Goal: Task Accomplishment & Management: Manage account settings

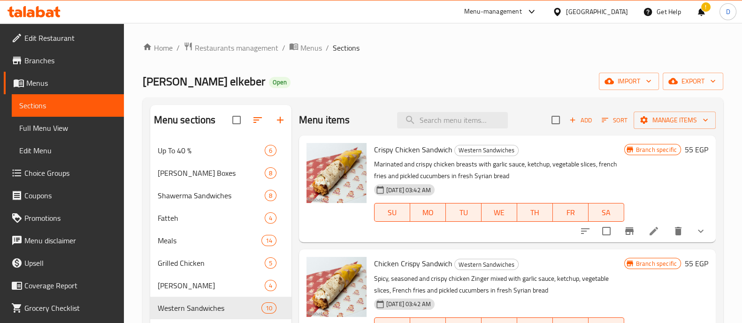
click at [43, 12] on icon at bounding box center [40, 11] width 9 height 11
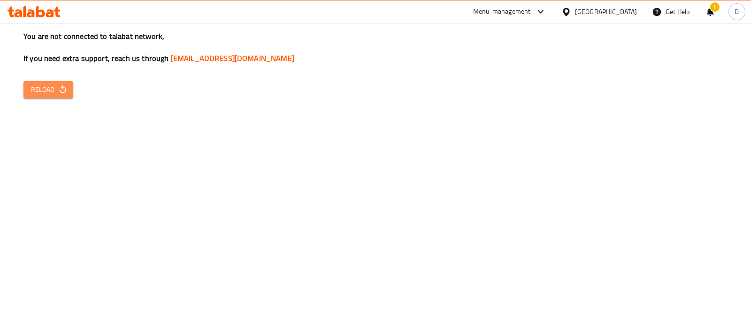
click at [51, 87] on span "Reload" at bounding box center [48, 90] width 35 height 12
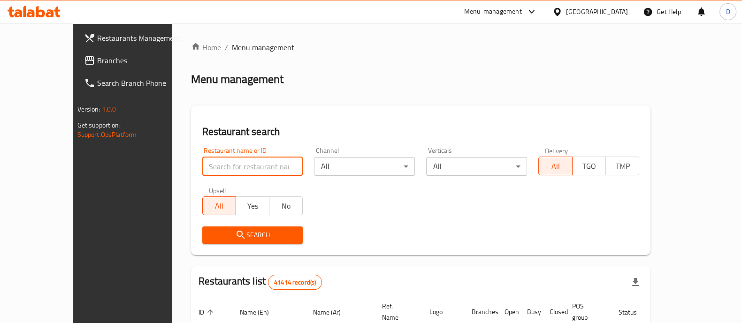
click at [211, 167] on input "search" at bounding box center [252, 166] width 101 height 19
type input "feteer el asdekaa"
click button "Search" at bounding box center [252, 235] width 101 height 17
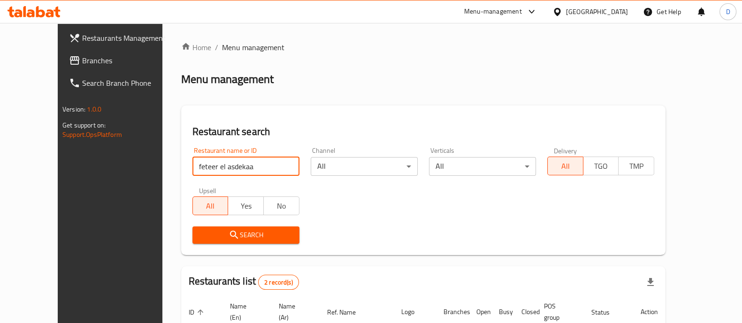
scroll to position [121, 0]
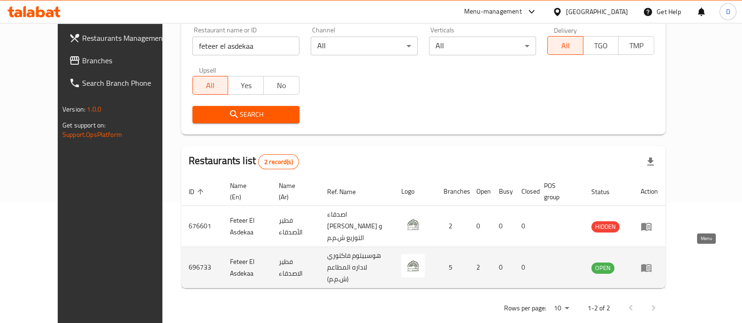
click at [652, 264] on icon "enhanced table" at bounding box center [646, 268] width 10 height 8
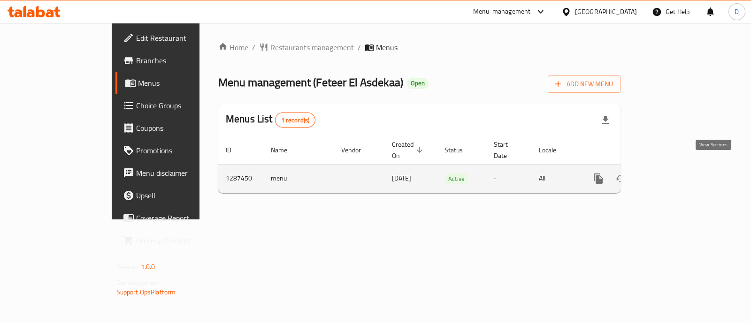
click at [677, 168] on link "enhanced table" at bounding box center [666, 179] width 23 height 23
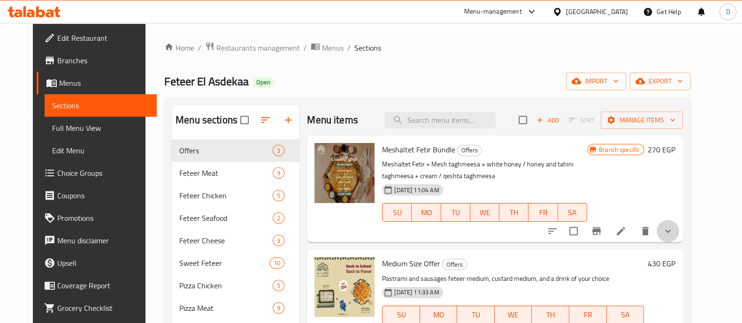
click at [679, 230] on button "show more" at bounding box center [668, 231] width 23 height 23
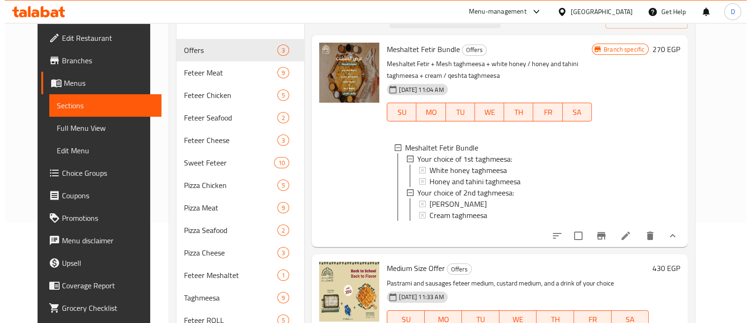
scroll to position [107, 0]
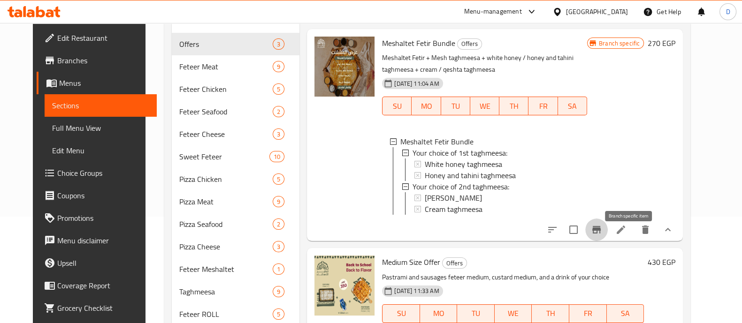
click at [602, 236] on icon "Branch-specific-item" at bounding box center [596, 229] width 11 height 11
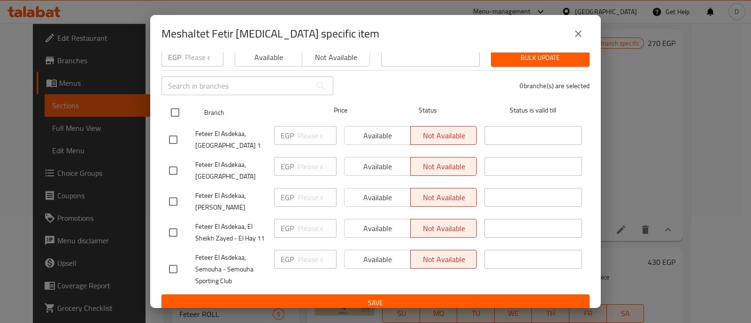
scroll to position [0, 0]
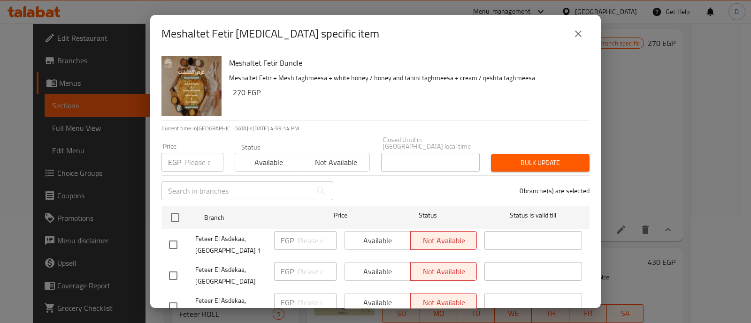
click at [193, 159] on input "number" at bounding box center [204, 162] width 38 height 19
paste input "307"
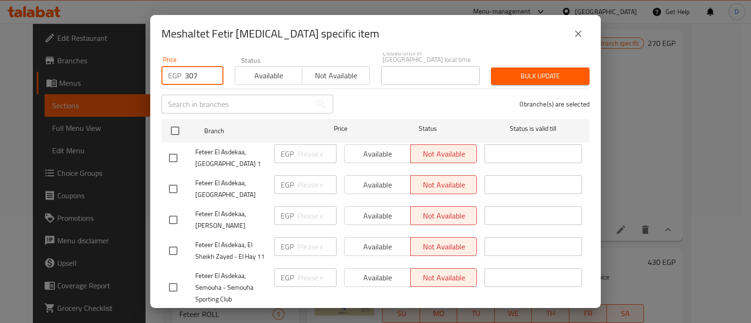
scroll to position [89, 0]
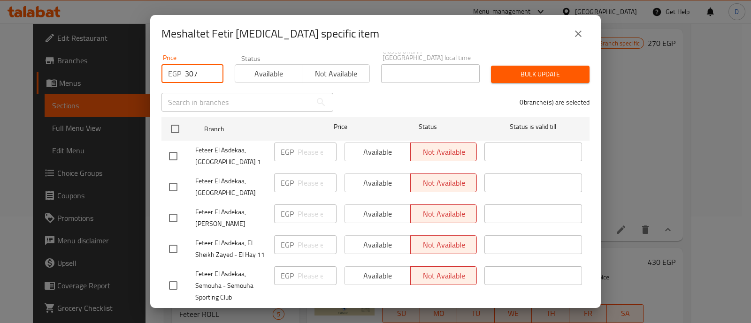
type input "307"
click at [175, 217] on input "checkbox" at bounding box center [173, 218] width 20 height 20
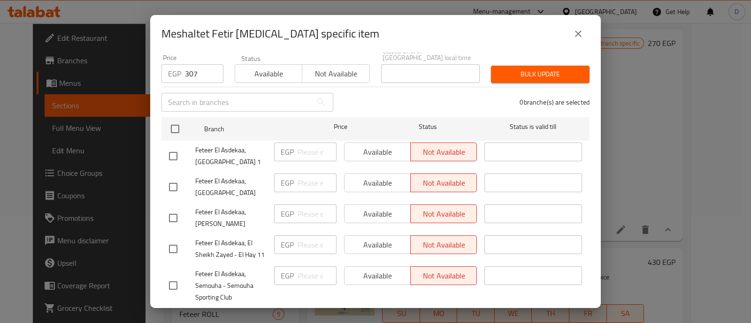
click at [175, 217] on input "checkbox" at bounding box center [173, 218] width 20 height 20
checkbox input "true"
click at [175, 284] on input "checkbox" at bounding box center [173, 286] width 20 height 20
checkbox input "true"
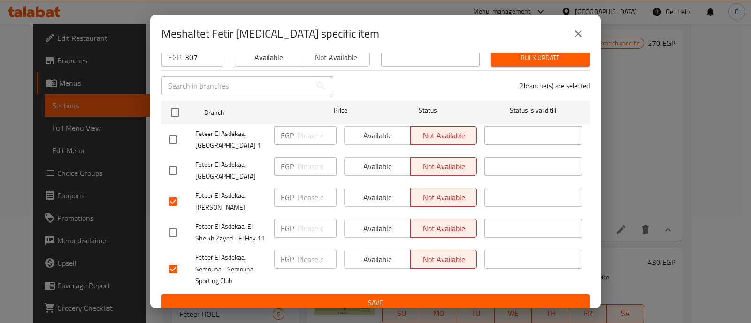
scroll to position [0, 0]
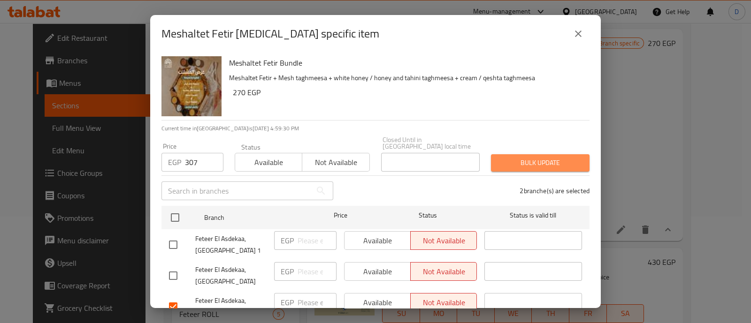
click at [535, 157] on span "Bulk update" at bounding box center [541, 163] width 84 height 12
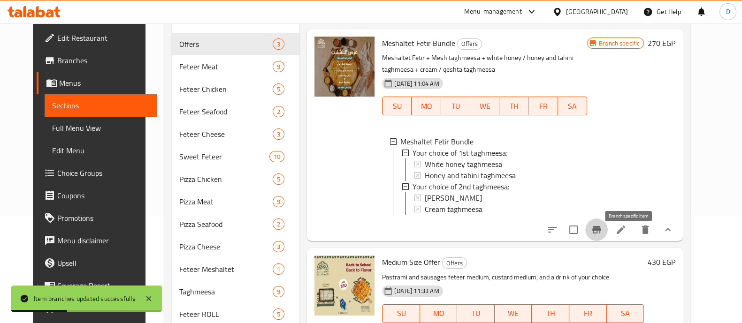
click at [601, 234] on icon "Branch-specific-item" at bounding box center [596, 230] width 8 height 8
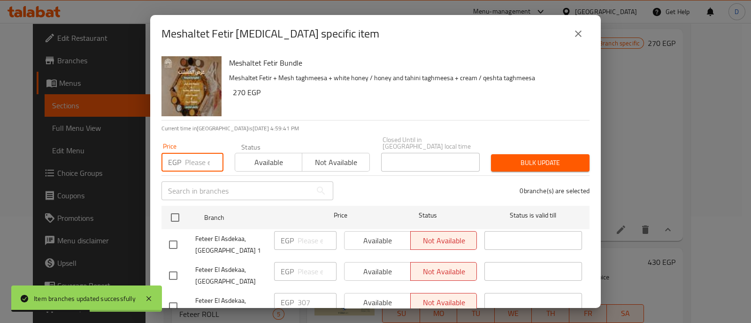
click at [188, 153] on input "number" at bounding box center [204, 162] width 38 height 19
paste input "386"
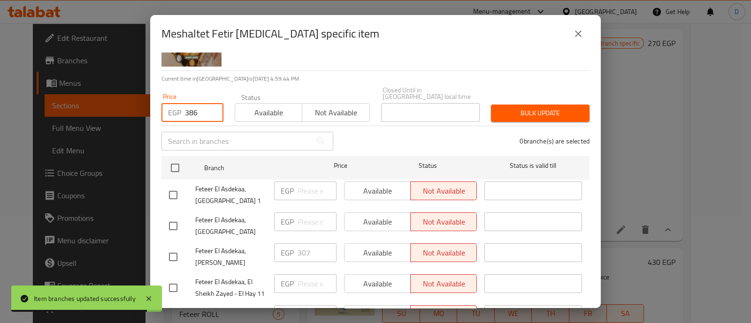
scroll to position [51, 0]
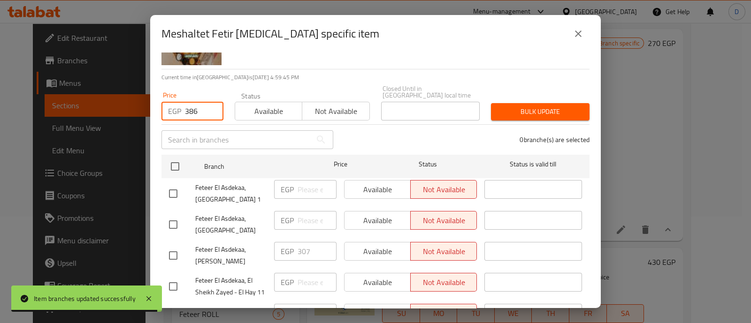
type input "386"
click at [171, 278] on input "checkbox" at bounding box center [173, 287] width 20 height 20
checkbox input "true"
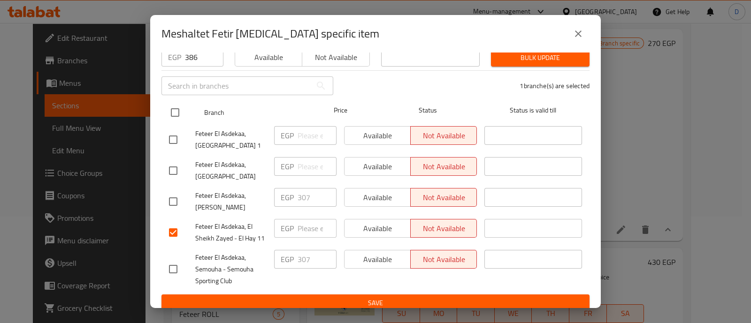
scroll to position [77, 0]
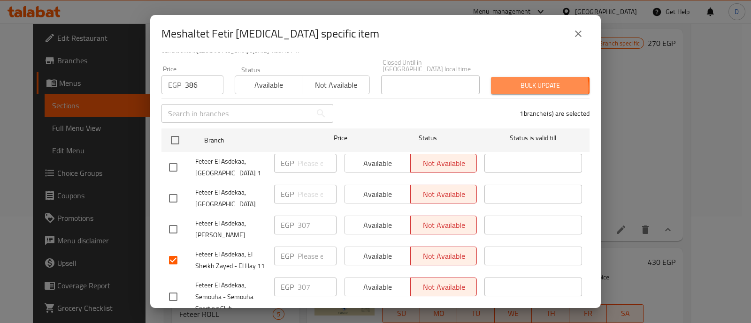
click at [521, 82] on span "Bulk update" at bounding box center [541, 86] width 84 height 12
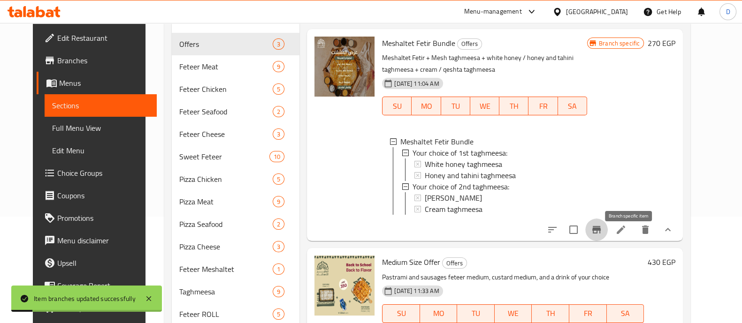
click at [601, 234] on icon "Branch-specific-item" at bounding box center [596, 230] width 8 height 8
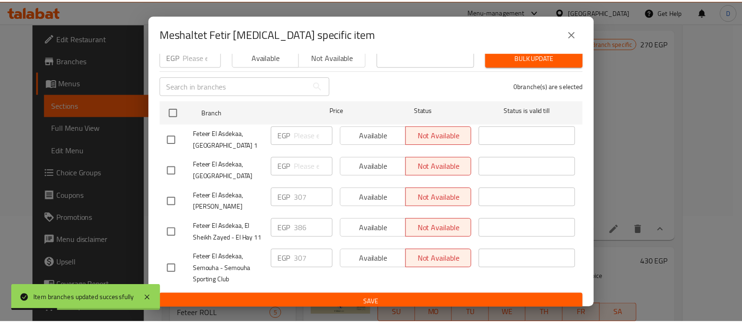
scroll to position [0, 0]
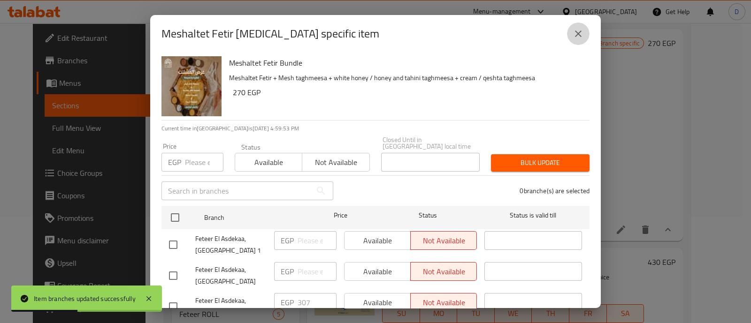
click at [578, 31] on icon "close" at bounding box center [578, 33] width 11 height 11
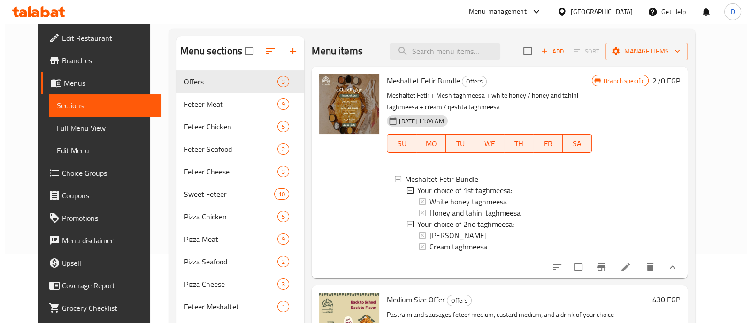
scroll to position [42, 0]
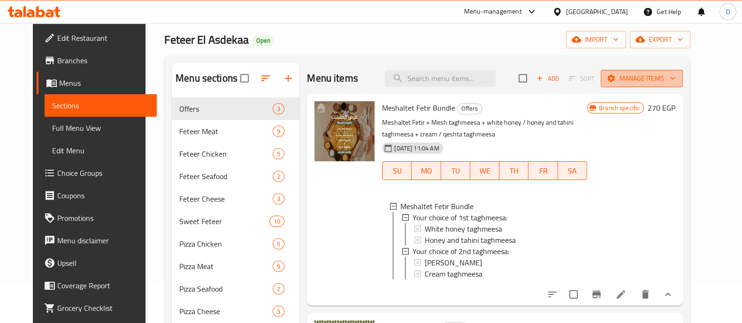
click at [676, 76] on span "Manage items" at bounding box center [641, 79] width 67 height 12
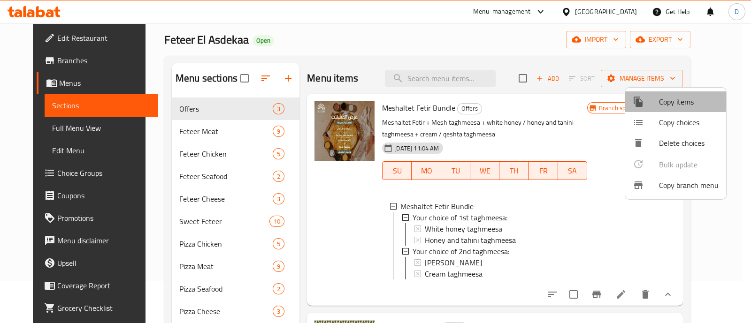
click at [670, 100] on span "Copy items" at bounding box center [689, 101] width 60 height 11
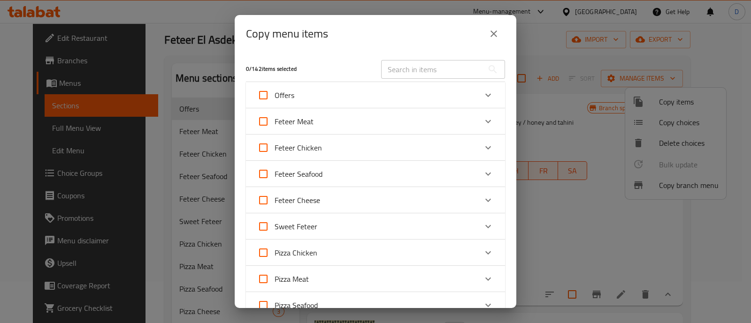
click at [367, 87] on div "Offers" at bounding box center [367, 95] width 220 height 23
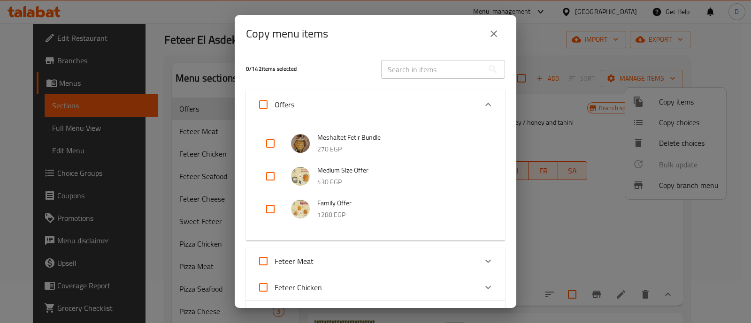
drag, startPoint x: 262, startPoint y: 157, endPoint x: 268, endPoint y: 149, distance: 10.2
click at [268, 149] on li "Meshaltet Fetir Bundle 270 EGP" at bounding box center [375, 143] width 237 height 33
click at [268, 149] on input "checkbox" at bounding box center [270, 143] width 23 height 23
checkbox input "true"
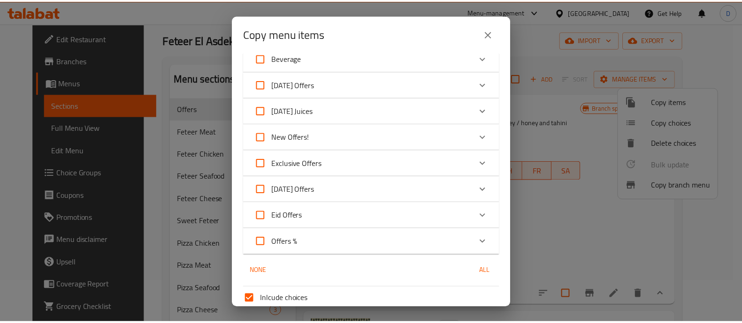
scroll to position [627, 0]
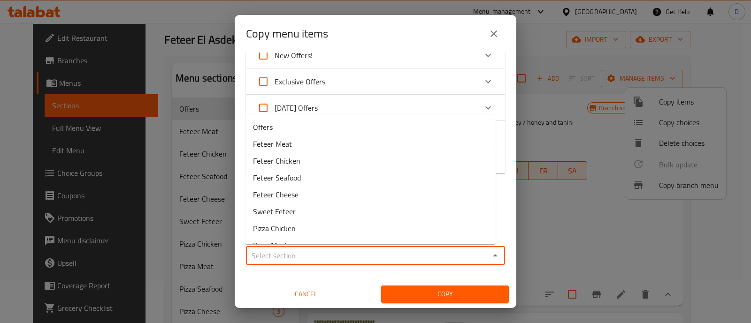
click at [344, 260] on input "Sections   *" at bounding box center [368, 255] width 238 height 13
click at [331, 128] on li "Offers" at bounding box center [371, 127] width 250 height 17
type input "Offers"
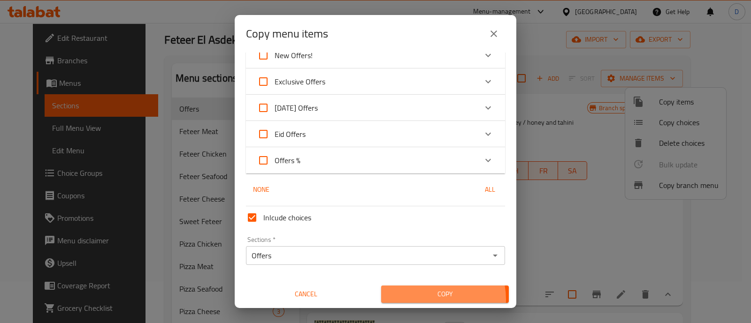
click at [423, 299] on span "Copy" at bounding box center [445, 295] width 113 height 12
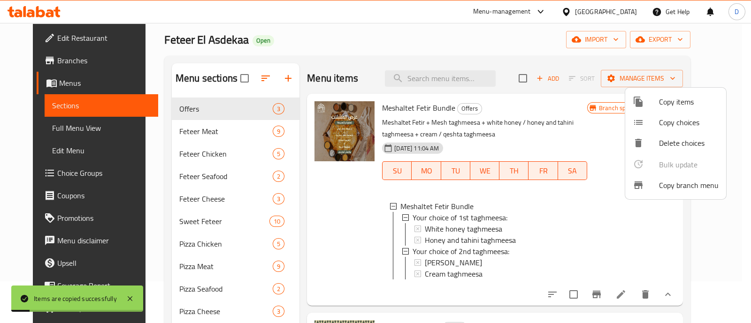
click at [531, 69] on div at bounding box center [375, 161] width 751 height 323
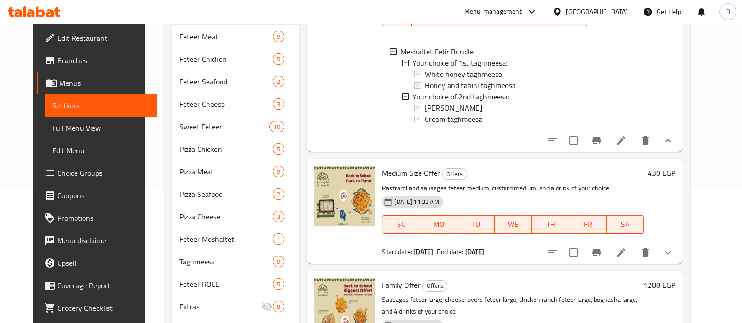
scroll to position [135, 0]
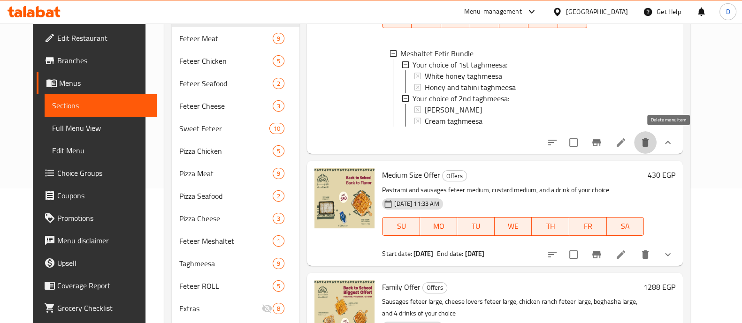
click at [649, 143] on icon "delete" at bounding box center [645, 142] width 7 height 8
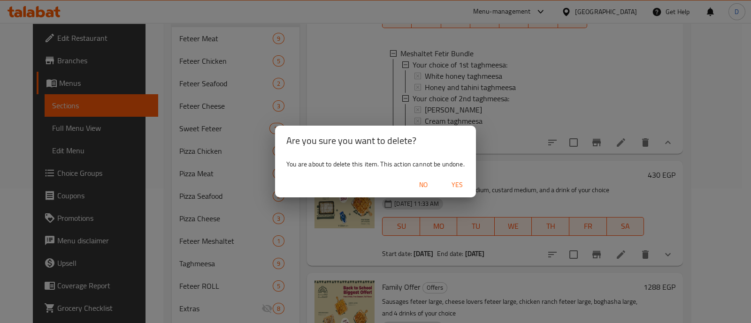
click at [451, 186] on span "Yes" at bounding box center [457, 185] width 23 height 12
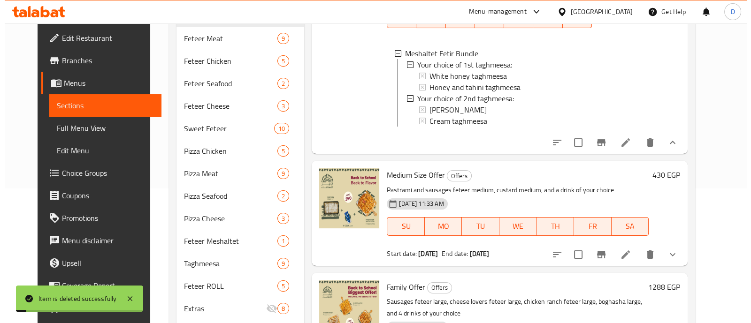
scroll to position [341, 0]
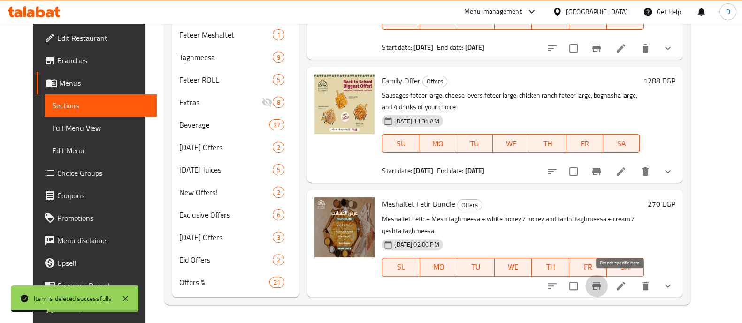
click at [608, 285] on button "Branch-specific-item" at bounding box center [596, 286] width 23 height 23
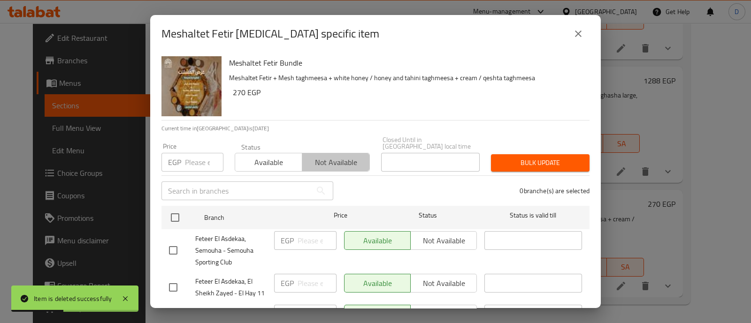
click at [331, 156] on span "Not available" at bounding box center [336, 163] width 60 height 14
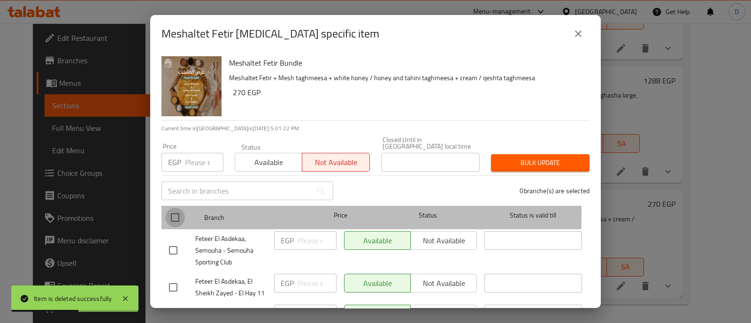
click at [175, 208] on input "checkbox" at bounding box center [175, 218] width 20 height 20
checkbox input "true"
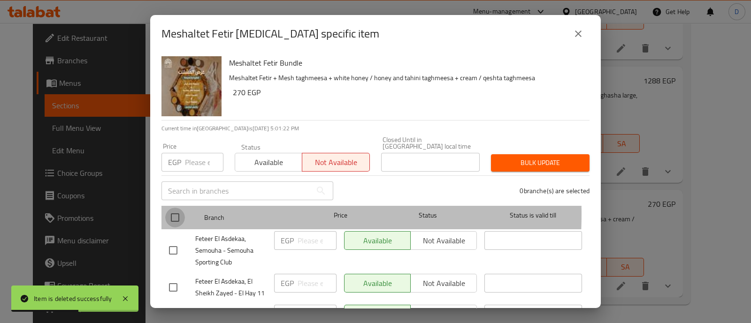
checkbox input "true"
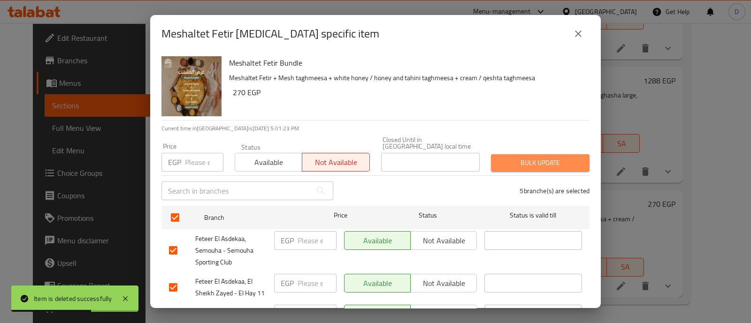
click at [537, 161] on span "Bulk update" at bounding box center [541, 163] width 84 height 12
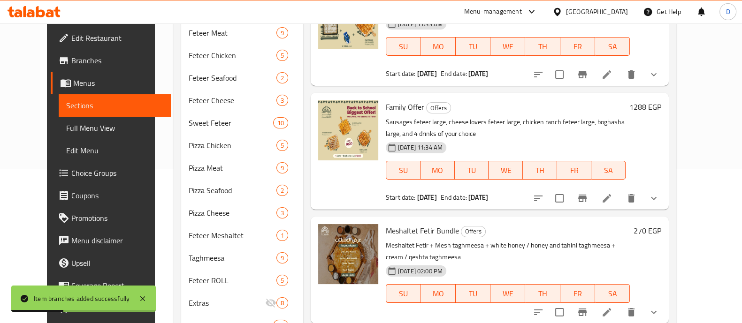
scroll to position [154, 0]
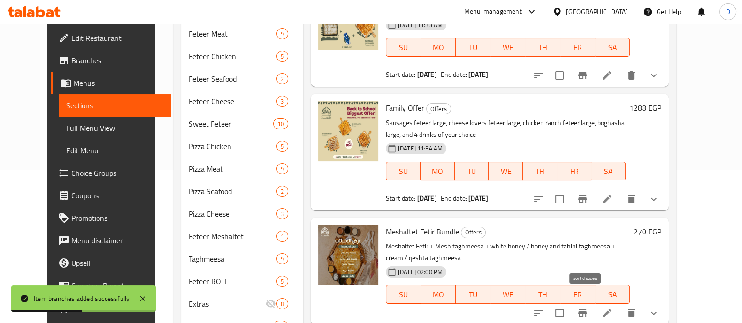
click at [544, 308] on icon "sort-choices" at bounding box center [538, 313] width 11 height 11
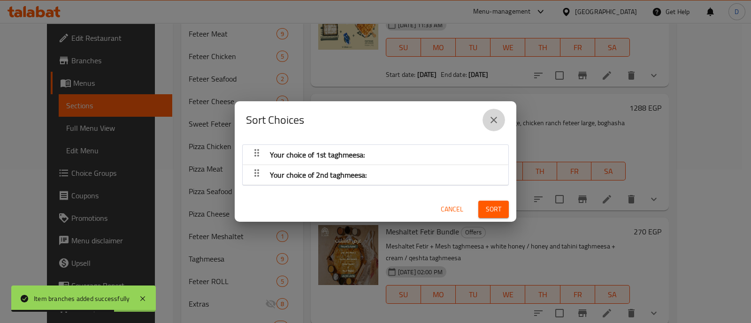
click at [496, 115] on icon "close" at bounding box center [493, 120] width 11 height 11
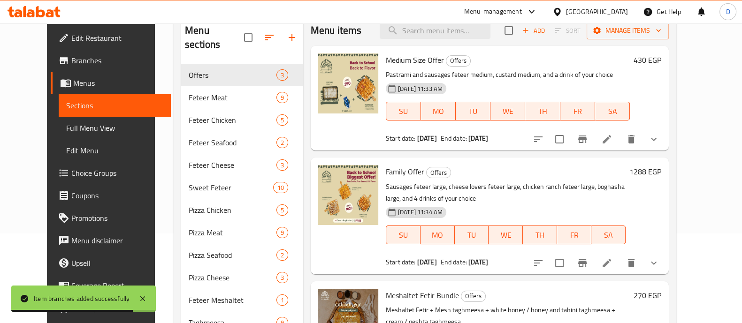
scroll to position [0, 0]
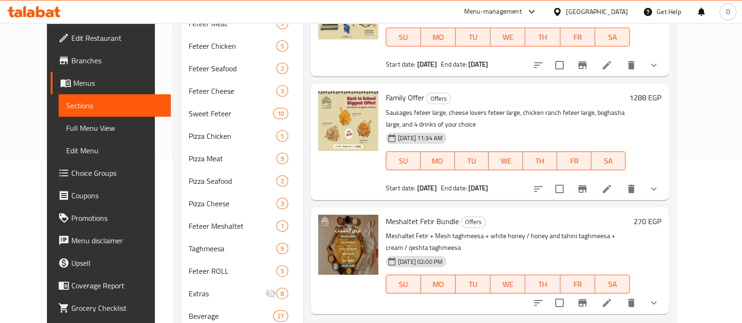
scroll to position [180, 0]
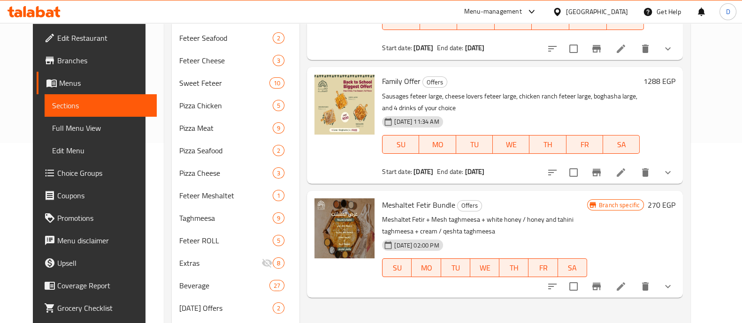
click at [584, 274] on span "SA" at bounding box center [573, 268] width 22 height 14
click at [584, 284] on input "checkbox" at bounding box center [574, 287] width 20 height 20
checkbox input "false"
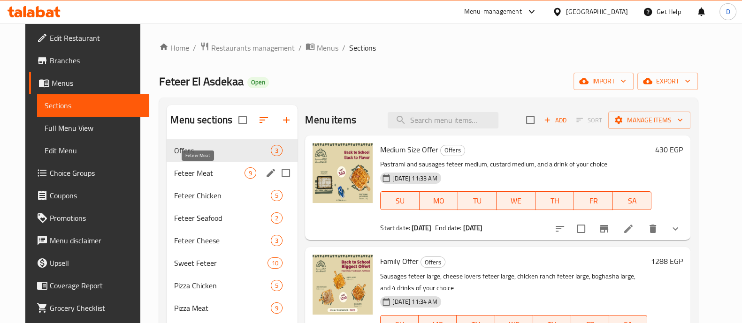
click at [175, 176] on span "Feteer Meat" at bounding box center [209, 173] width 70 height 11
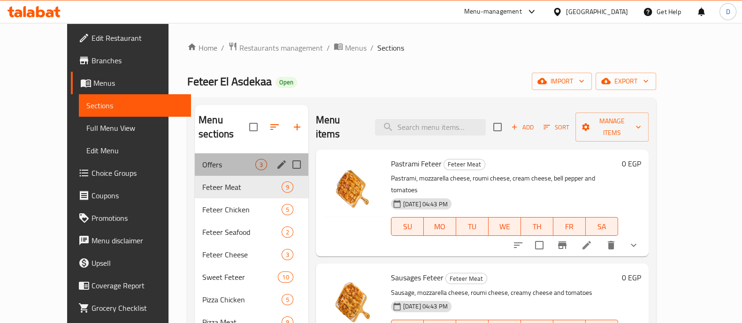
click at [211, 154] on div "Offers 3" at bounding box center [252, 165] width 114 height 23
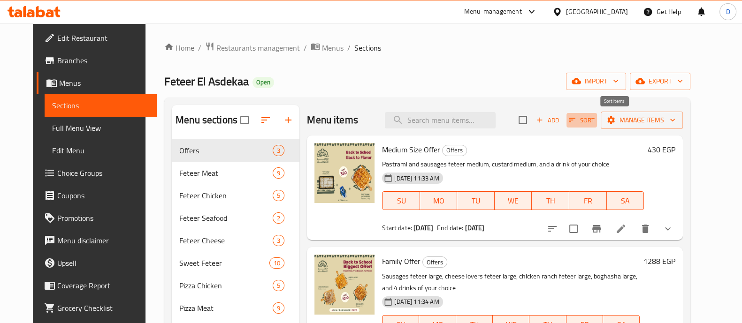
click at [595, 124] on span "Sort" at bounding box center [582, 120] width 26 height 11
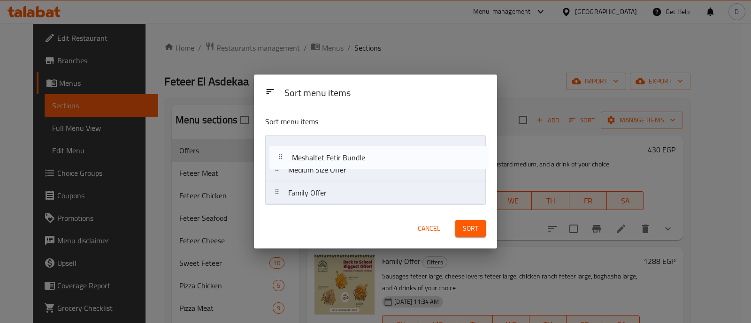
drag, startPoint x: 273, startPoint y: 191, endPoint x: 275, endPoint y: 146, distance: 44.6
click at [275, 146] on nav "Medium Size Offer Family Offer Meshaltet Fetir Bundle" at bounding box center [375, 170] width 220 height 70
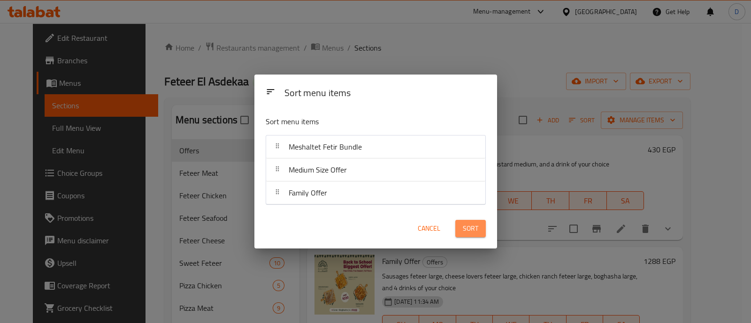
click at [463, 229] on span "Sort" at bounding box center [470, 229] width 15 height 12
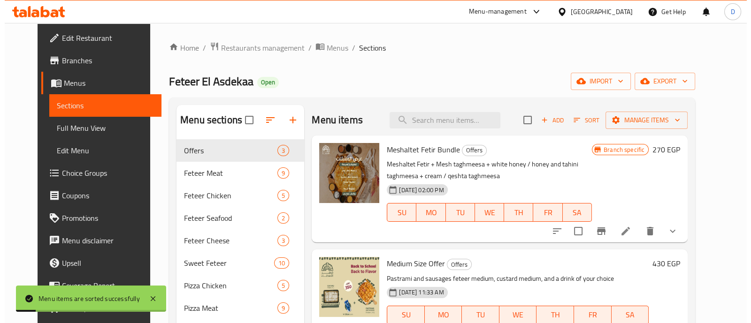
scroll to position [10, 0]
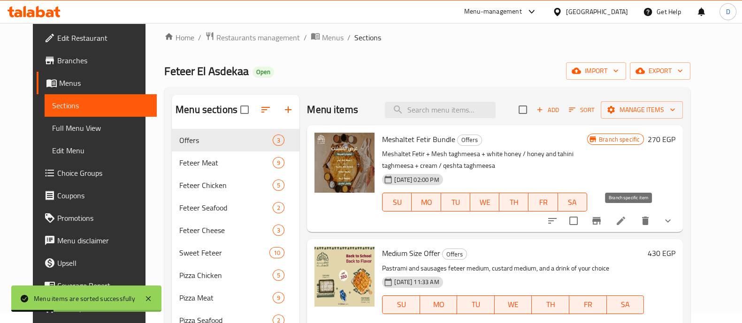
click at [601, 222] on icon "Branch-specific-item" at bounding box center [596, 221] width 8 height 8
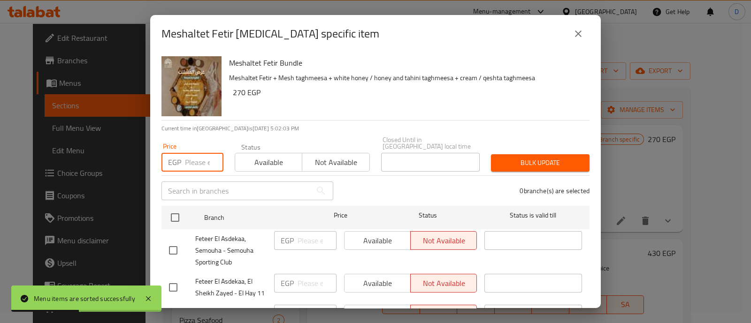
click at [199, 155] on input "number" at bounding box center [204, 162] width 38 height 19
type input "0"
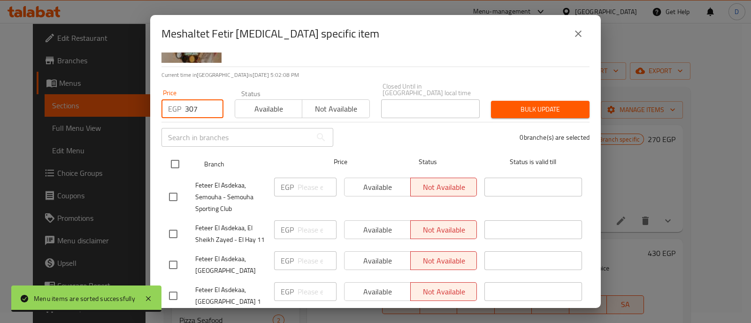
scroll to position [54, 0]
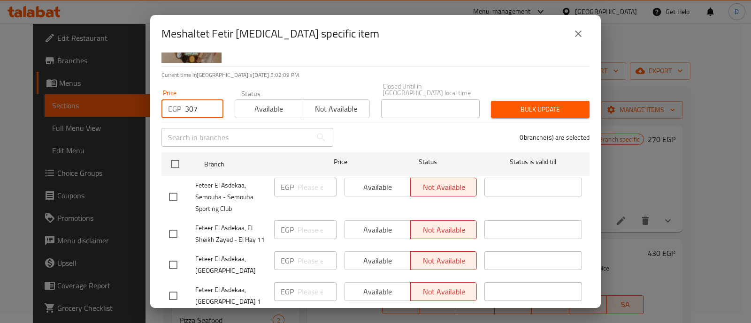
type input "307"
click at [170, 189] on input "checkbox" at bounding box center [173, 197] width 20 height 20
checkbox input "true"
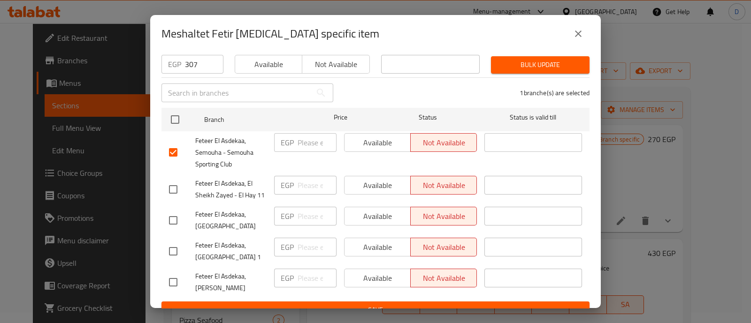
scroll to position [100, 0]
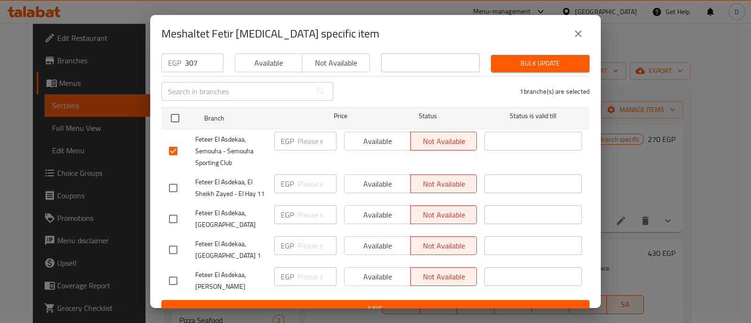
drag, startPoint x: 184, startPoint y: 278, endPoint x: 169, endPoint y: 273, distance: 15.4
click at [169, 273] on div at bounding box center [182, 281] width 26 height 20
click at [169, 273] on input "checkbox" at bounding box center [173, 281] width 20 height 20
checkbox input "true"
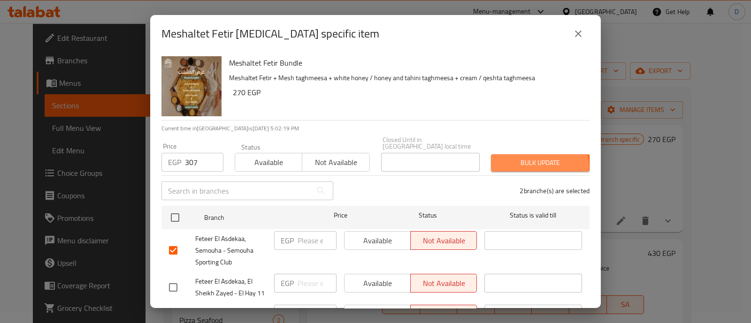
click at [531, 160] on span "Bulk update" at bounding box center [541, 163] width 84 height 12
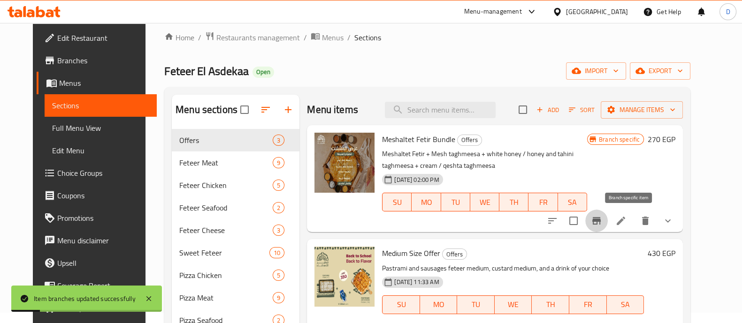
click at [601, 220] on icon "Branch-specific-item" at bounding box center [596, 221] width 8 height 8
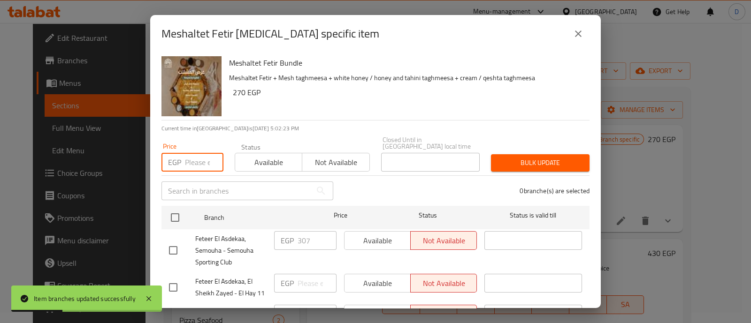
click at [194, 153] on input "number" at bounding box center [204, 162] width 38 height 19
type input "386"
click at [215, 143] on div "Price EGP 386 Price" at bounding box center [192, 157] width 62 height 29
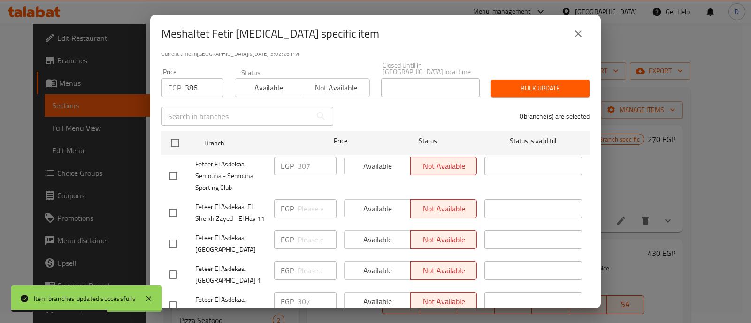
scroll to position [77, 0]
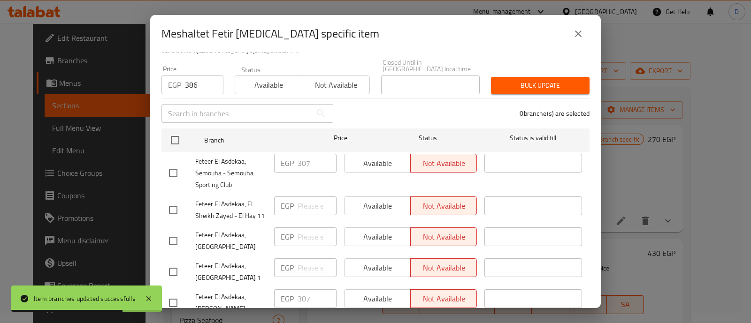
click at [181, 205] on input "checkbox" at bounding box center [173, 210] width 20 height 20
checkbox input "true"
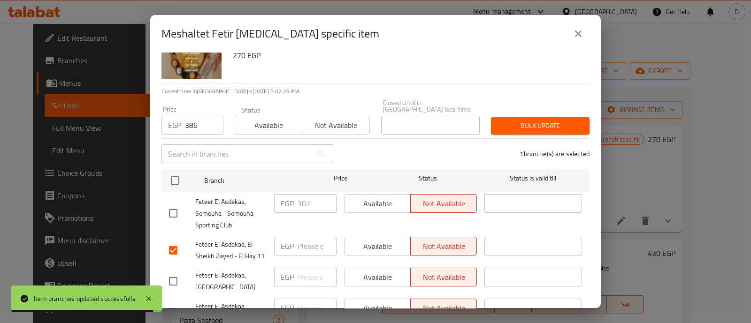
scroll to position [36, 0]
click at [536, 122] on span "Bulk update" at bounding box center [541, 127] width 84 height 12
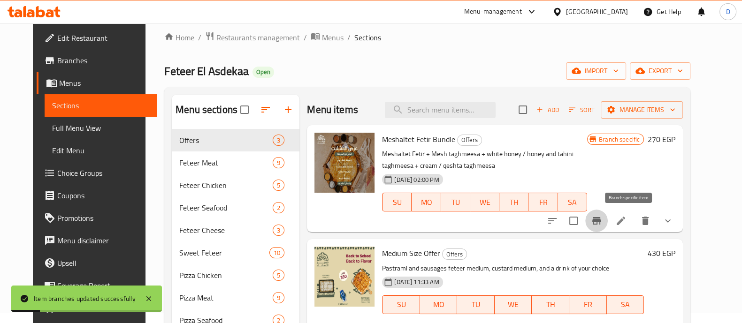
click at [608, 225] on button "Branch-specific-item" at bounding box center [596, 221] width 23 height 23
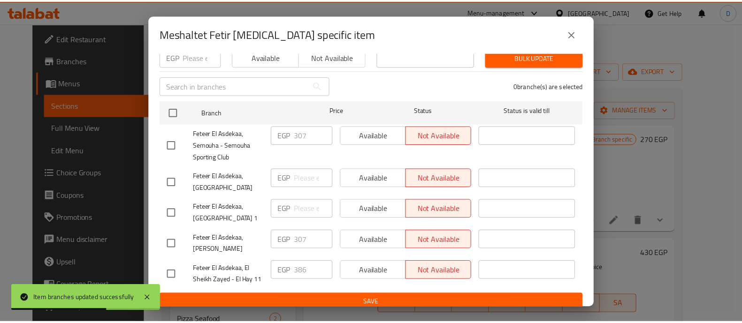
scroll to position [0, 0]
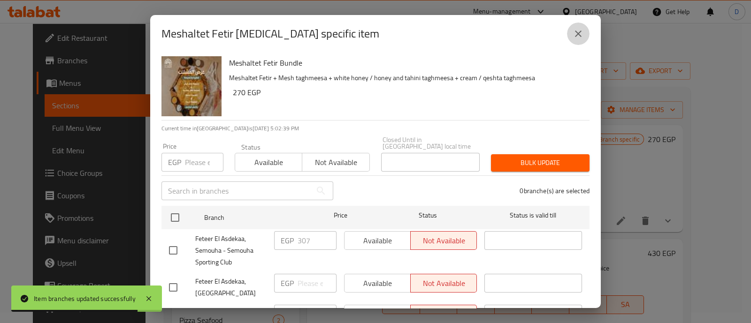
click at [576, 34] on icon "close" at bounding box center [578, 33] width 11 height 11
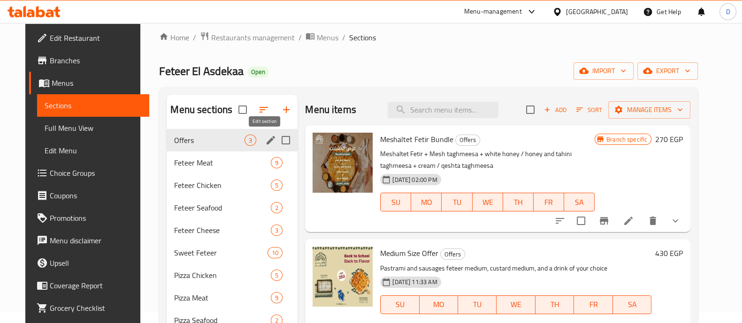
click at [268, 144] on icon "edit" at bounding box center [270, 140] width 11 height 11
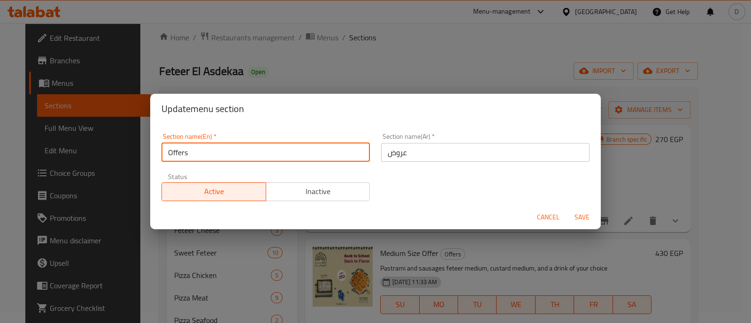
click at [251, 147] on input "Offers" at bounding box center [265, 152] width 208 height 19
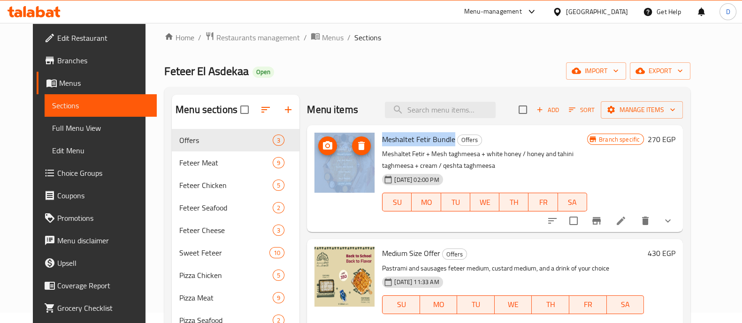
drag, startPoint x: 446, startPoint y: 137, endPoint x: 363, endPoint y: 142, distance: 82.8
click at [363, 142] on div "Meshaltet Fetir Bundle Offers Meshaltet Fetir + Mesh taghmeesa + white honey / …" at bounding box center [495, 179] width 369 height 100
copy div "Meshaltet Fetir Bundle"
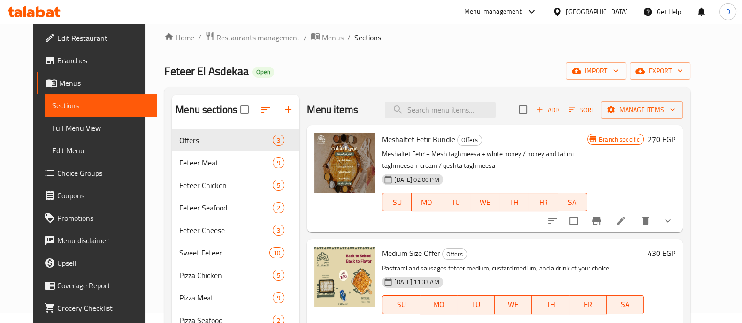
click at [419, 148] on p "Meshaltet Fetir + Mesh taghmeesa + white honey / honey and tahini taghmeesa + c…" at bounding box center [484, 159] width 205 height 23
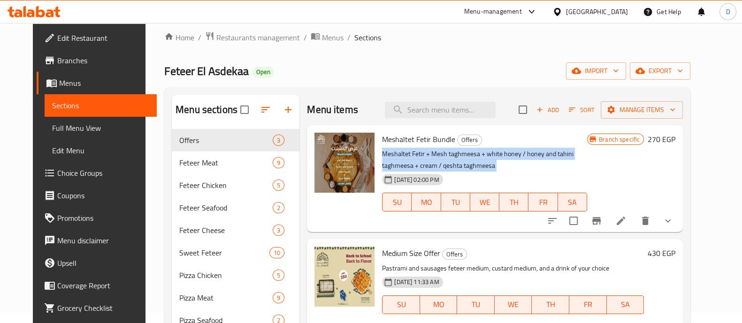
click at [419, 148] on p "Meshaltet Fetir + Mesh taghmeesa + white honey / honey and tahini taghmeesa + c…" at bounding box center [484, 159] width 205 height 23
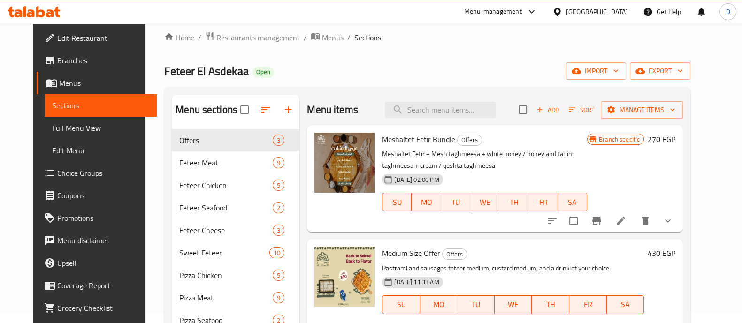
click at [414, 138] on span "Meshaltet Fetir Bundle" at bounding box center [418, 139] width 73 height 14
copy h6 "Meshaltet Fetir Bundle"
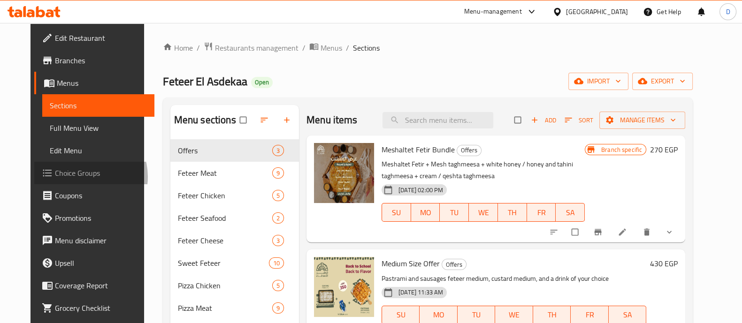
click at [55, 177] on span "Choice Groups" at bounding box center [101, 173] width 92 height 11
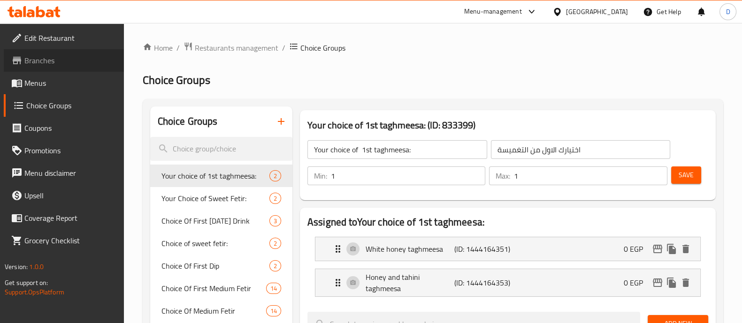
click at [52, 55] on span "Branches" at bounding box center [70, 60] width 92 height 11
